Goal: Information Seeking & Learning: Learn about a topic

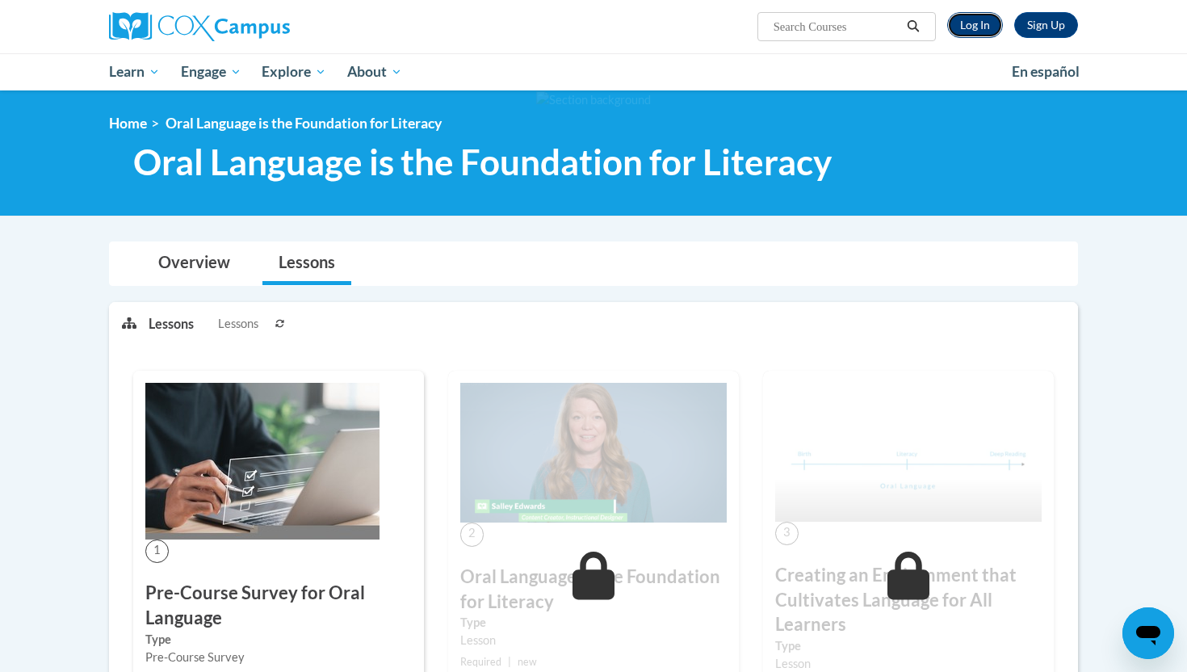
click at [972, 18] on link "Log In" at bounding box center [975, 25] width 56 height 26
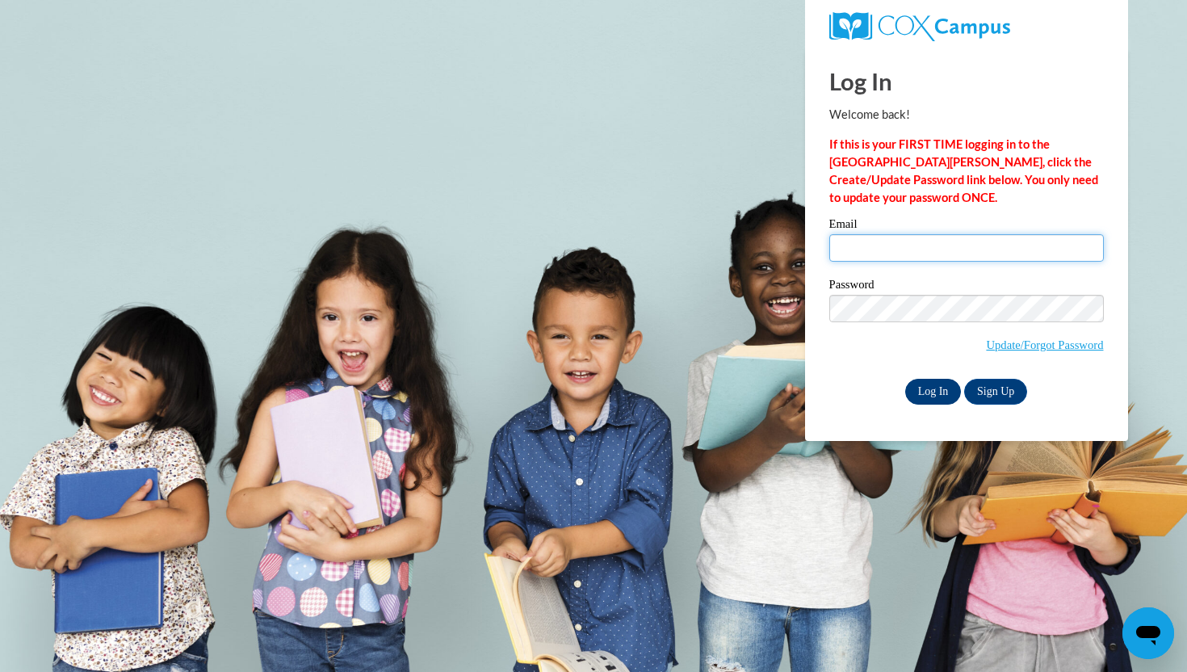
type input "[EMAIL_ADDRESS][DOMAIN_NAME]"
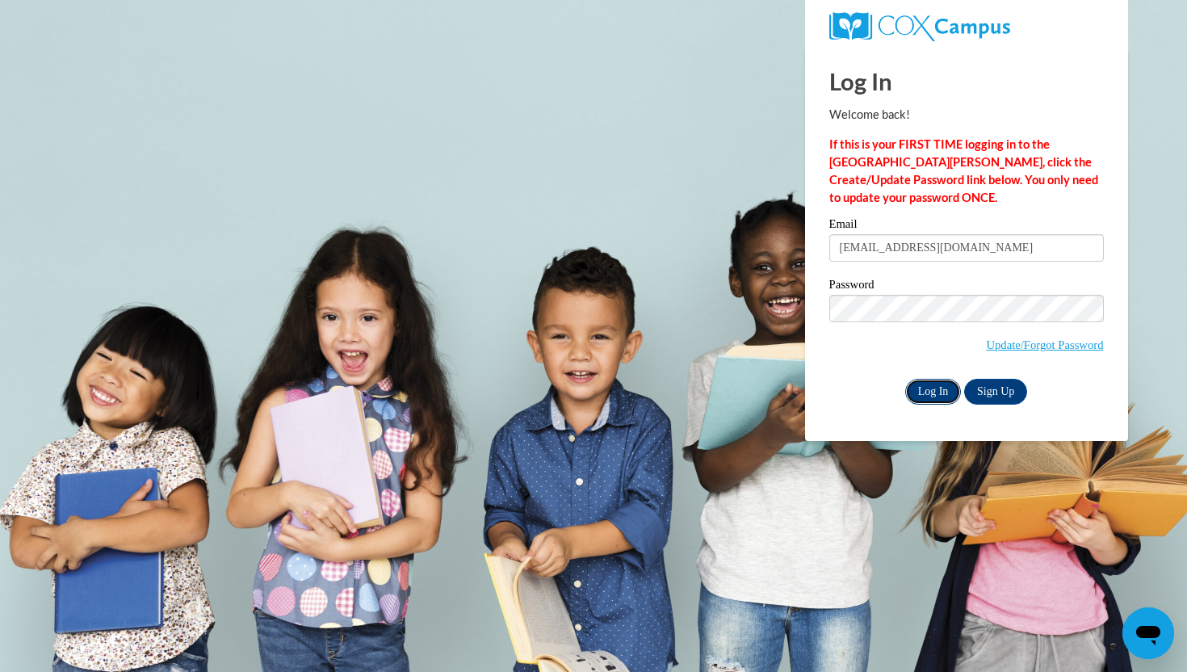
click at [932, 388] on input "Log In" at bounding box center [933, 392] width 57 height 26
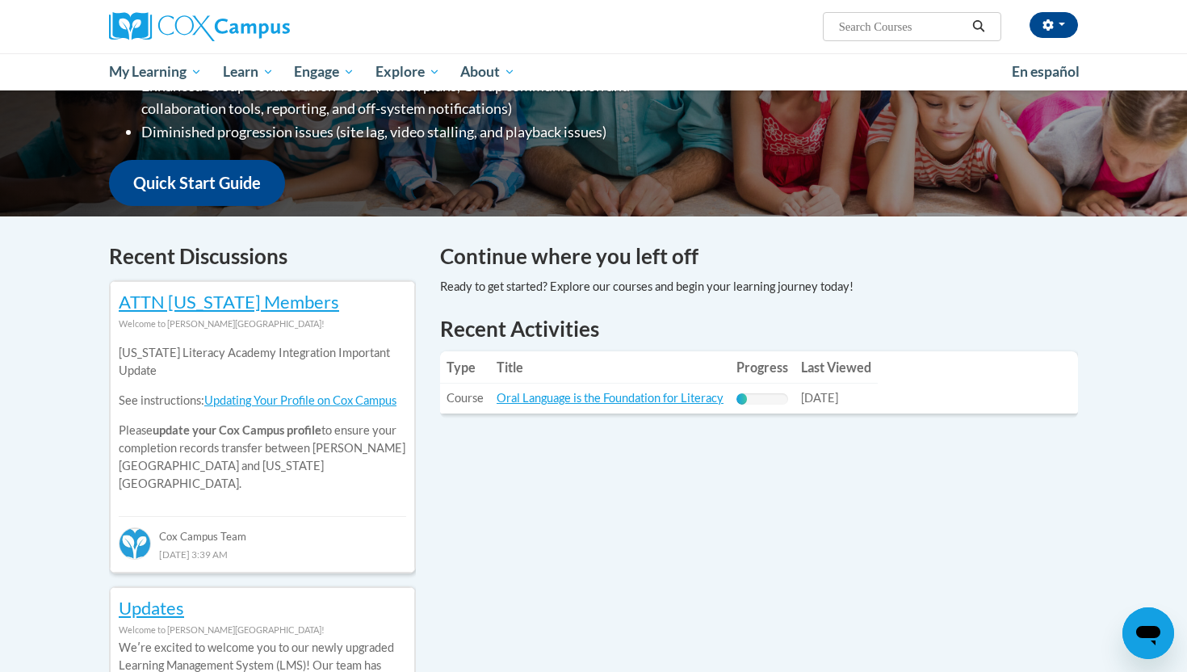
scroll to position [357, 0]
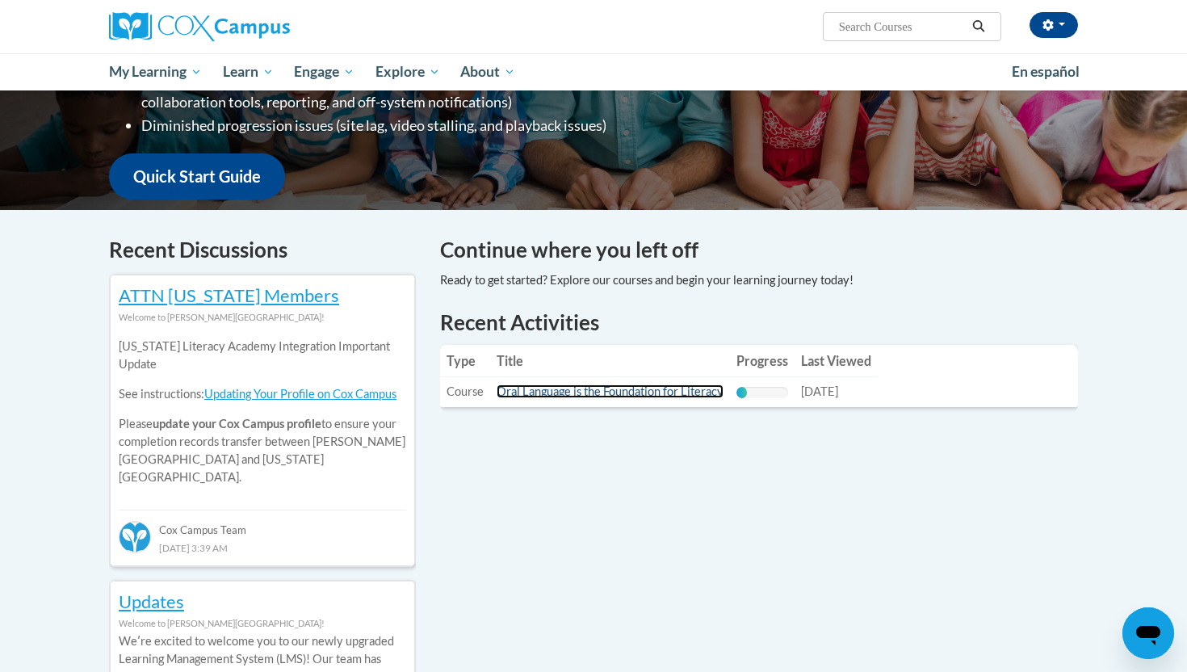
click at [626, 387] on link "Oral Language is the Foundation for Literacy" at bounding box center [609, 391] width 227 height 14
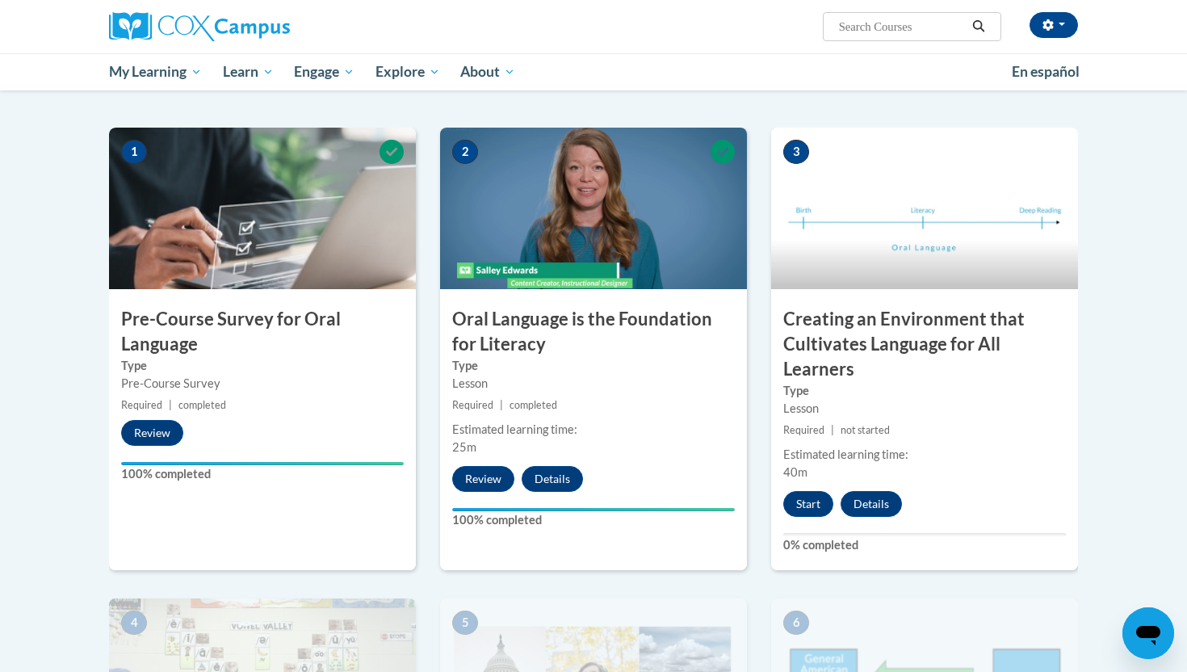
scroll to position [299, 0]
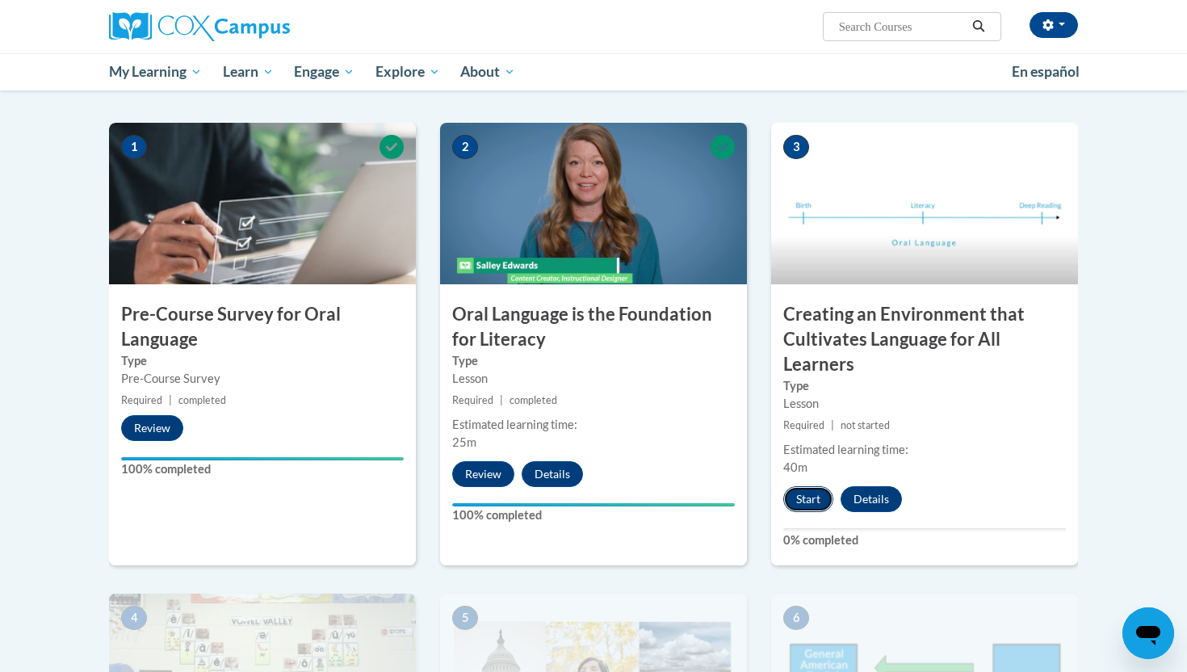
click at [805, 496] on button "Start" at bounding box center [808, 499] width 50 height 26
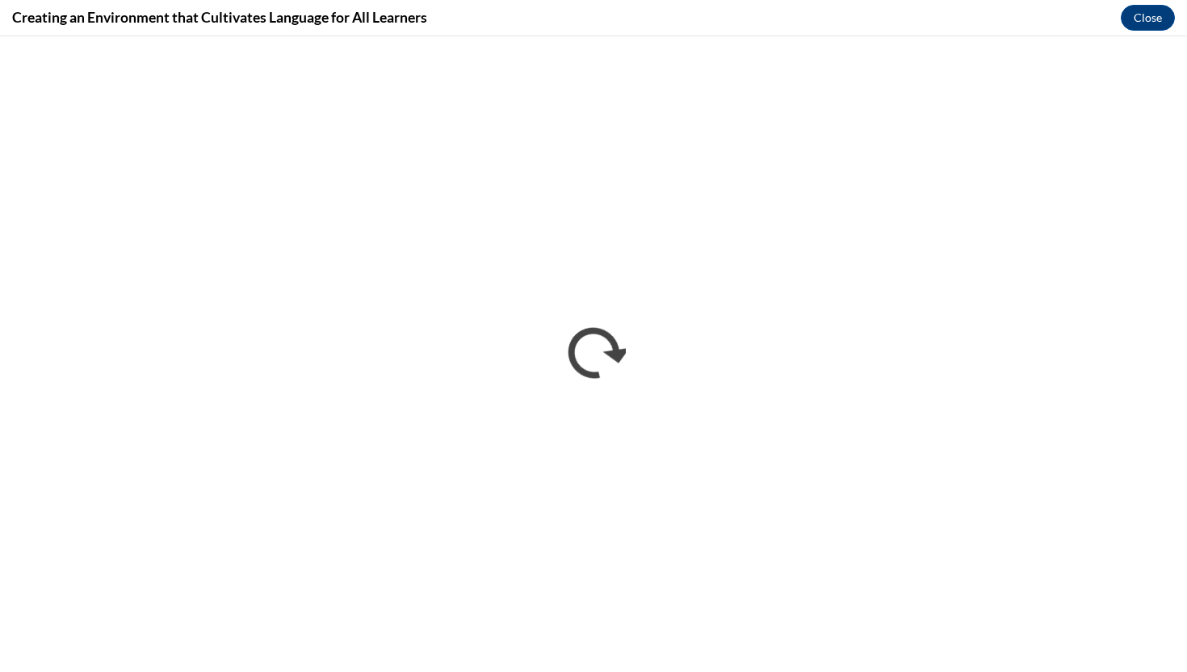
scroll to position [0, 0]
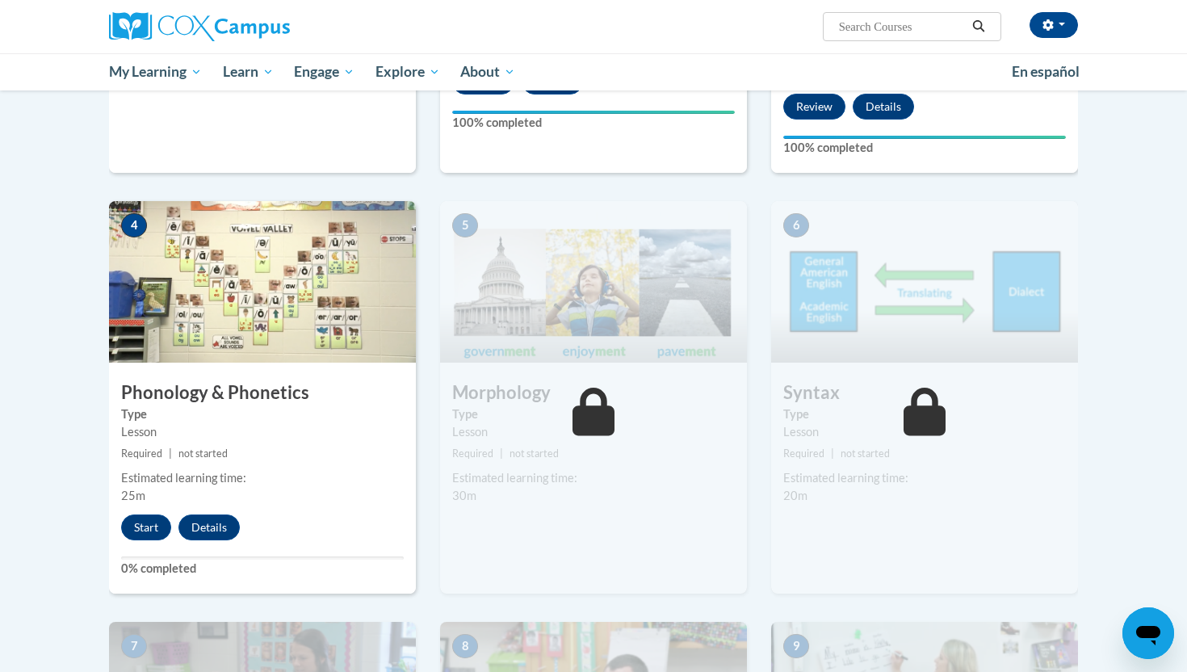
scroll to position [693, 0]
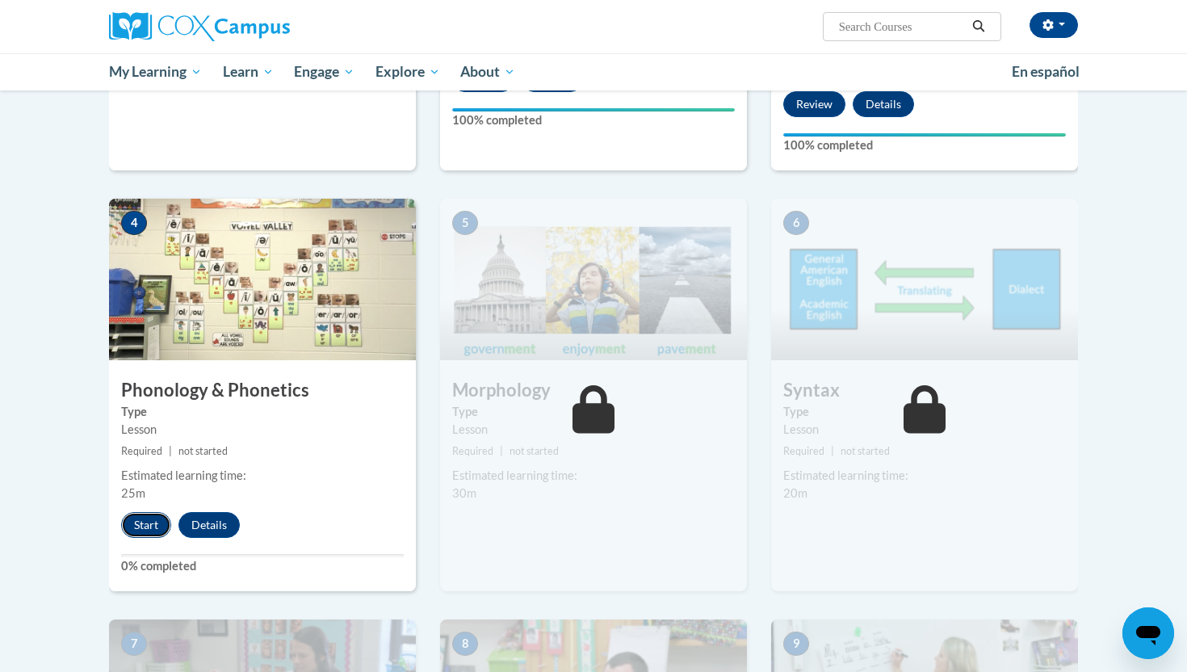
click at [145, 522] on button "Start" at bounding box center [146, 525] width 50 height 26
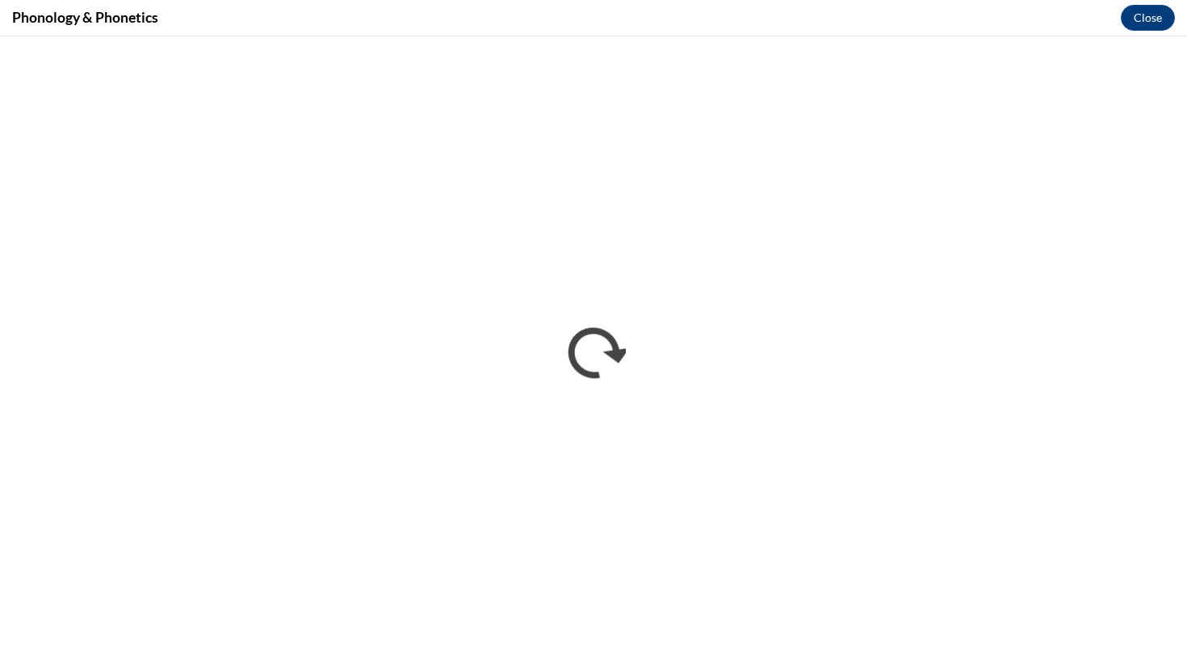
scroll to position [0, 0]
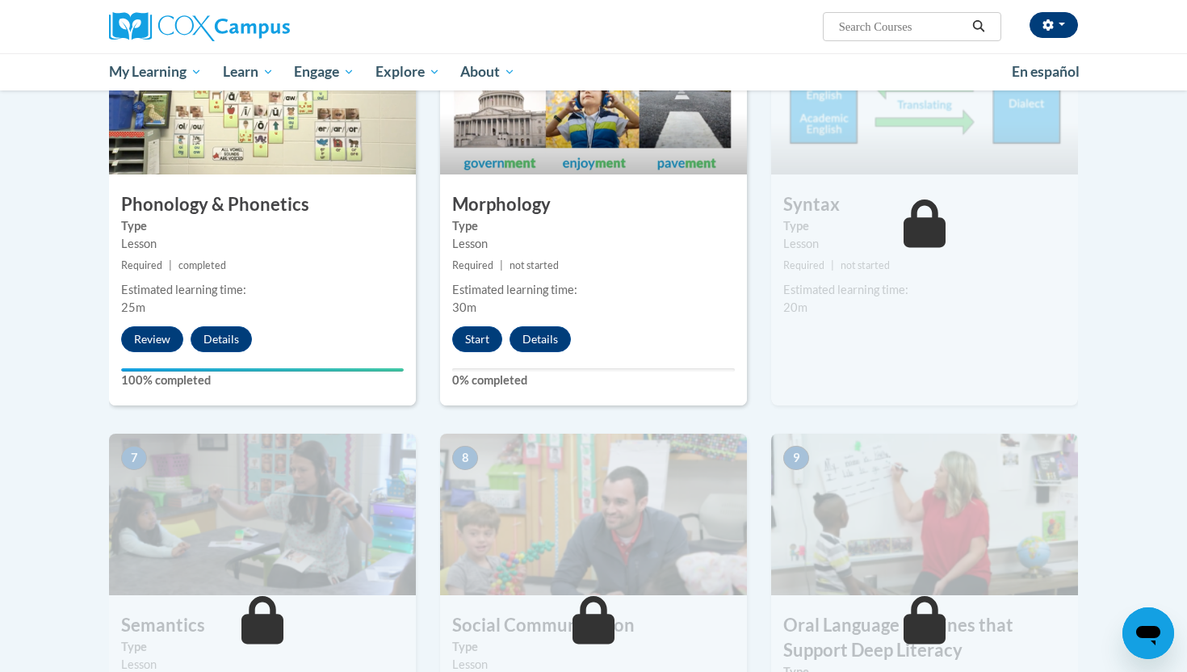
scroll to position [877, 0]
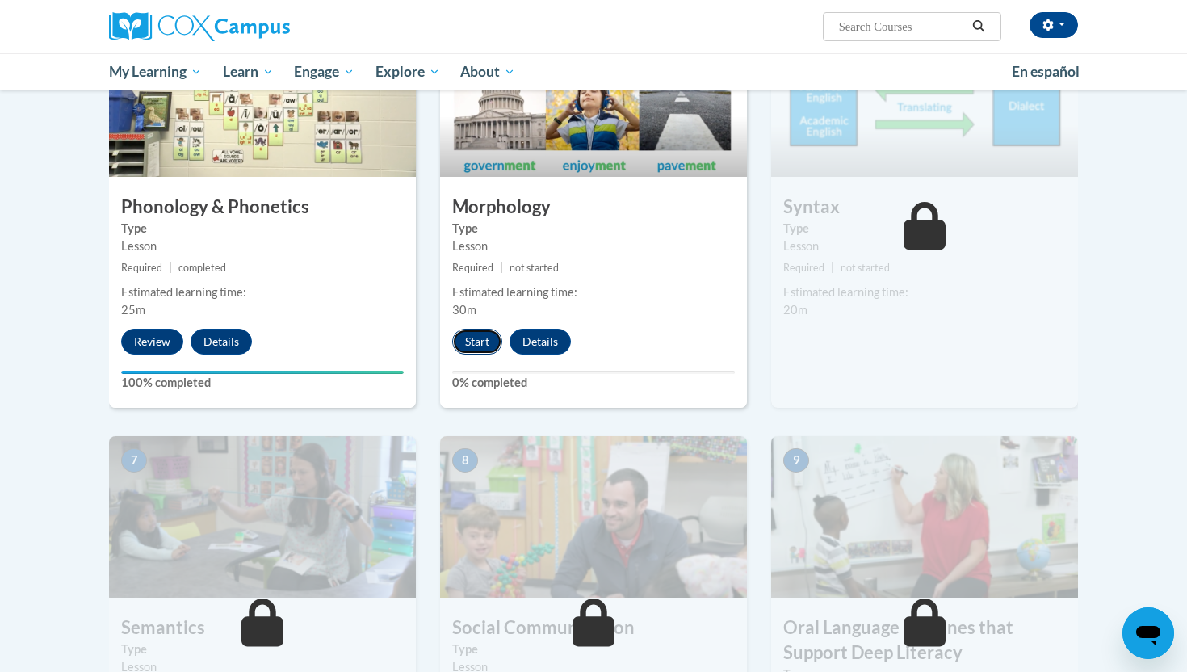
click at [467, 348] on button "Start" at bounding box center [477, 342] width 50 height 26
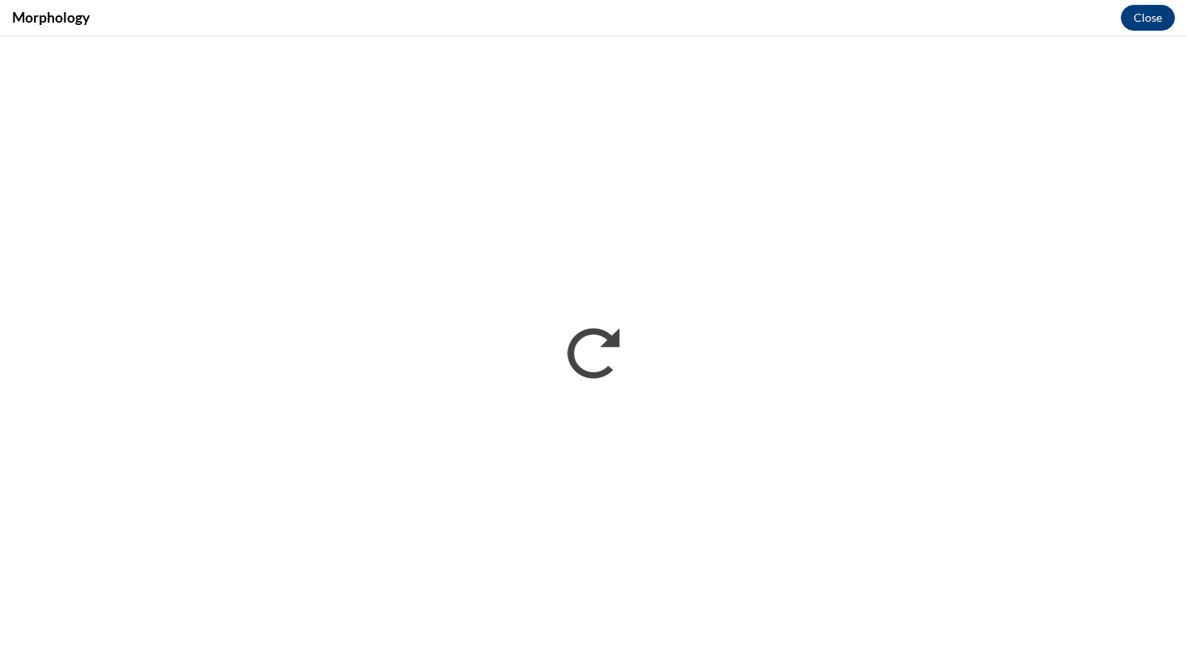
scroll to position [0, 0]
